Goal: Task Accomplishment & Management: Complete application form

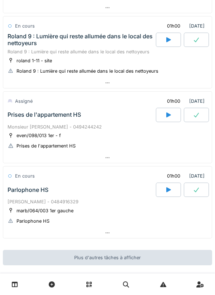
scroll to position [276, 0]
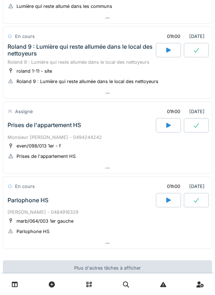
click at [22, 132] on div "Prises de l'appartement HS" at bounding box center [81, 125] width 150 height 14
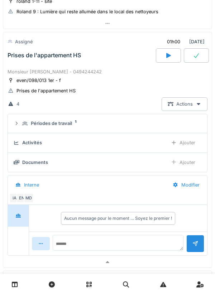
scroll to position [349, 0]
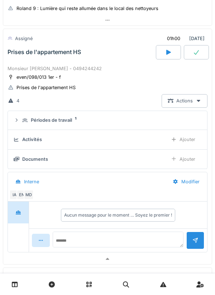
click at [27, 118] on icon at bounding box center [25, 120] width 6 height 5
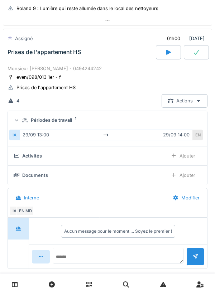
click at [19, 125] on summary "Périodes de travail 1" at bounding box center [108, 120] width 194 height 13
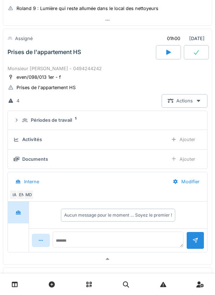
click at [194, 137] on div "Ajouter" at bounding box center [183, 139] width 37 height 13
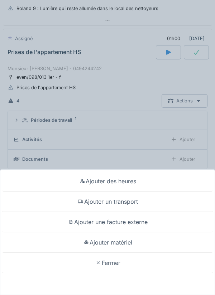
click at [75, 198] on div "Ajouter un transport" at bounding box center [107, 202] width 211 height 20
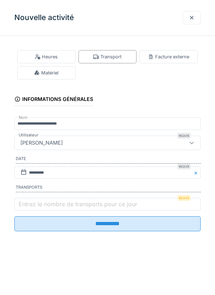
click at [31, 203] on label "Entrez le nombre de transports pour ce jour" at bounding box center [77, 204] width 121 height 9
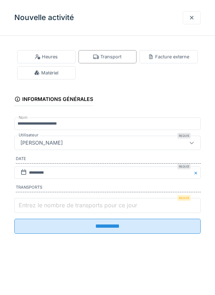
click at [31, 203] on input "Entrez le nombre de transports pour ce jour" at bounding box center [107, 205] width 186 height 15
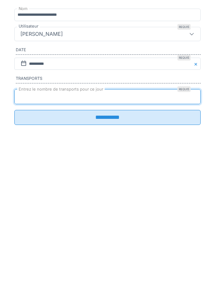
type input "*"
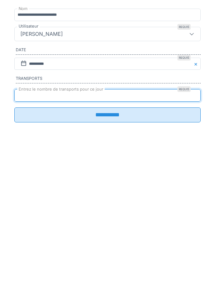
click at [33, 237] on fieldset "**********" at bounding box center [107, 140] width 186 height 196
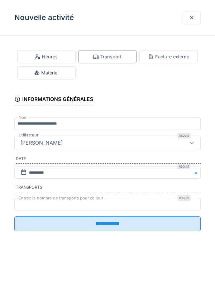
click at [32, 226] on input "**********" at bounding box center [107, 223] width 186 height 15
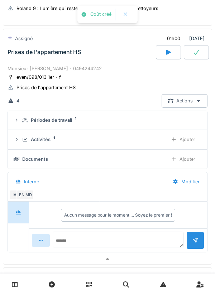
click at [21, 145] on div "Activités 1 Ajouter" at bounding box center [108, 139] width 188 height 13
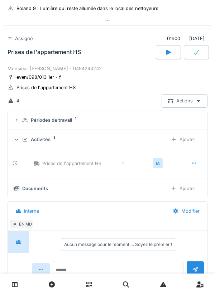
click at [21, 146] on div "Activités 1 Ajouter" at bounding box center [108, 139] width 188 height 13
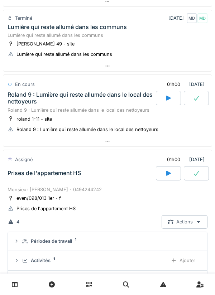
click at [20, 180] on div "Prises de l'appartement HS" at bounding box center [81, 173] width 150 height 14
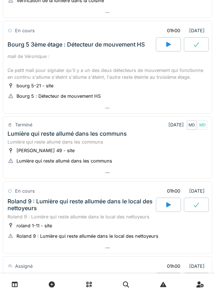
scroll to position [111, 0]
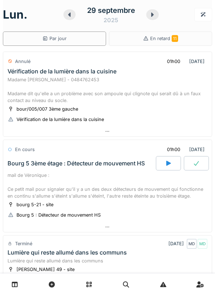
click at [21, 173] on div "mail de Véronique : Ce petit mail pour signaler qu'il y a un des deux détecteur…" at bounding box center [108, 186] width 200 height 28
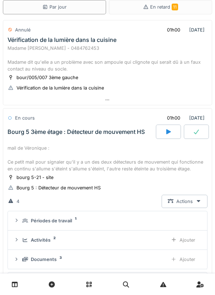
scroll to position [113, 0]
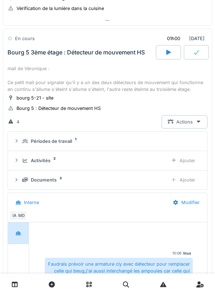
click at [15, 159] on icon at bounding box center [17, 160] width 6 height 5
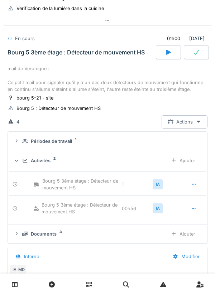
click at [18, 162] on icon at bounding box center [16, 161] width 5 height 6
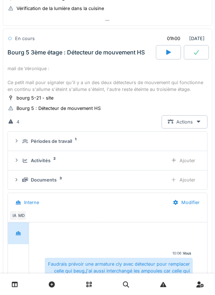
click at [19, 177] on div "Documents 3 Ajouter" at bounding box center [108, 179] width 188 height 13
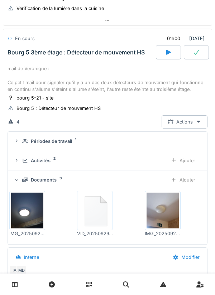
click at [19, 178] on icon at bounding box center [16, 180] width 5 height 6
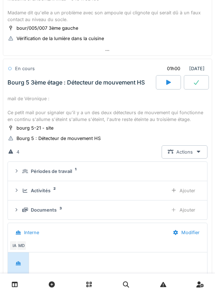
click at [23, 109] on div "mail de Véronique : Ce petit mail pour signaler qu'il y a un des deux détecteur…" at bounding box center [108, 109] width 200 height 28
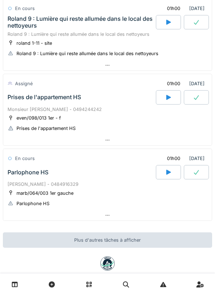
scroll to position [302, 0]
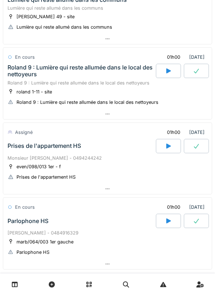
click at [19, 144] on div "Prises de l'appartement HS" at bounding box center [44, 146] width 73 height 7
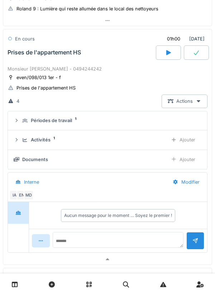
scroll to position [349, 0]
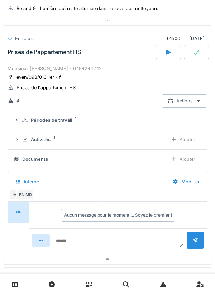
click at [16, 139] on icon at bounding box center [17, 139] width 2 height 3
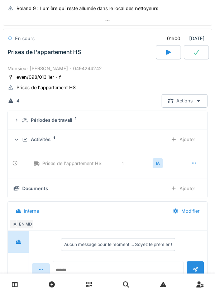
click at [16, 137] on icon at bounding box center [16, 140] width 5 height 6
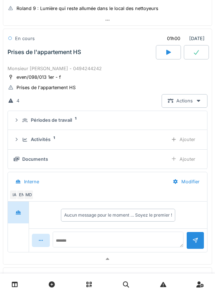
click at [21, 126] on summary "Périodes de travail 1" at bounding box center [108, 120] width 194 height 13
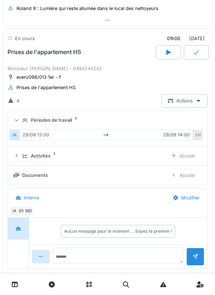
click at [19, 127] on summary "Périodes de travail 1" at bounding box center [108, 120] width 194 height 13
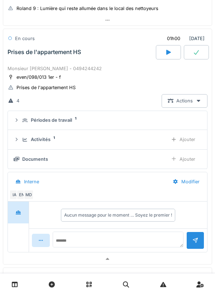
click at [22, 58] on div "Prises de l'appartement HS" at bounding box center [81, 52] width 150 height 14
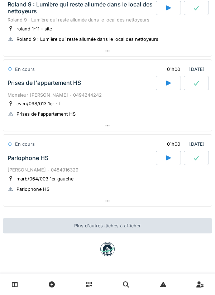
scroll to position [318, 0]
click at [22, 80] on div "Prises de l'appartement HS" at bounding box center [44, 83] width 73 height 7
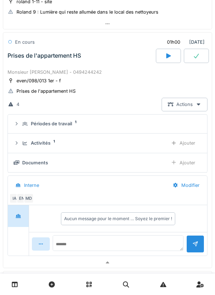
scroll to position [349, 0]
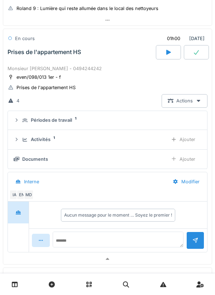
click at [19, 136] on div "Activités 1 Ajouter" at bounding box center [108, 139] width 188 height 13
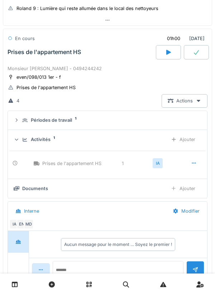
click at [17, 135] on div "Activités 1 Ajouter" at bounding box center [108, 139] width 188 height 13
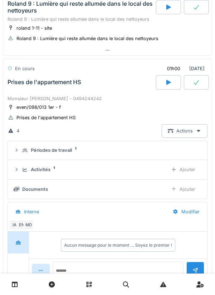
click at [19, 97] on div "Monsieur [PERSON_NAME] - 0494244242" at bounding box center [108, 98] width 200 height 7
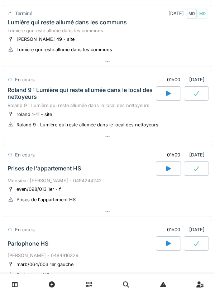
click at [25, 98] on div "Roland 9 : Lumière qui reste allumée dans le local des nettoyeurs" at bounding box center [81, 94] width 147 height 14
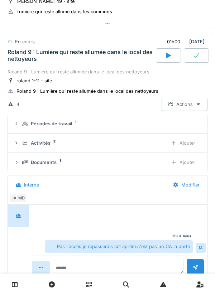
scroll to position [274, 0]
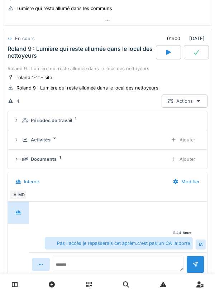
click at [23, 123] on icon at bounding box center [25, 120] width 6 height 5
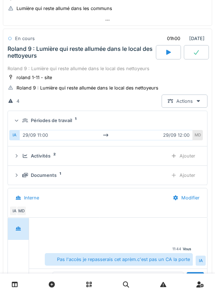
click at [23, 119] on icon at bounding box center [25, 120] width 6 height 5
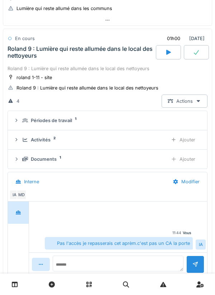
click at [20, 140] on div "Activités 2 Ajouter" at bounding box center [108, 139] width 188 height 13
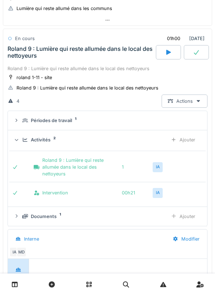
click at [21, 138] on div "Activités 2 Ajouter" at bounding box center [108, 139] width 188 height 13
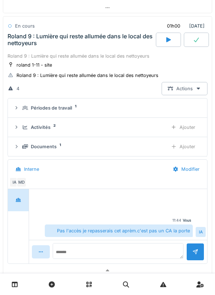
scroll to position [288, 0]
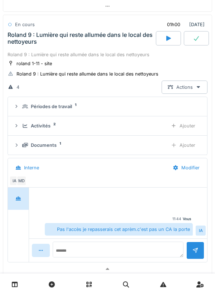
click at [21, 147] on div "Documents 1 Ajouter" at bounding box center [108, 145] width 188 height 13
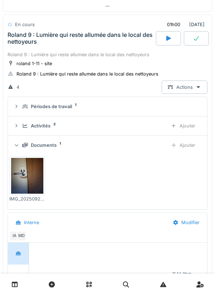
click at [20, 148] on div "Documents 1 Ajouter" at bounding box center [108, 145] width 188 height 13
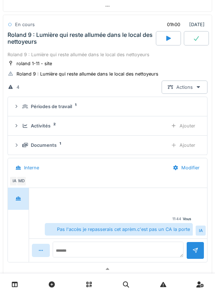
click at [23, 127] on icon at bounding box center [25, 126] width 5 height 4
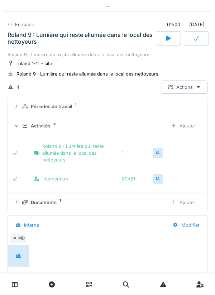
click at [21, 126] on div "Activités 2 Ajouter" at bounding box center [108, 125] width 188 height 13
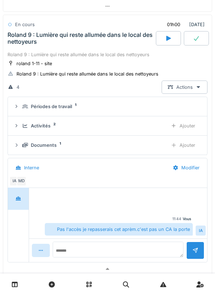
scroll to position [277, 0]
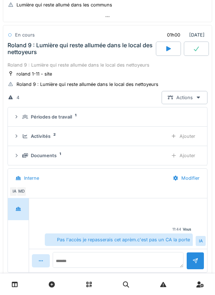
click at [23, 120] on div "Périodes de travail 1" at bounding box center [110, 117] width 176 height 7
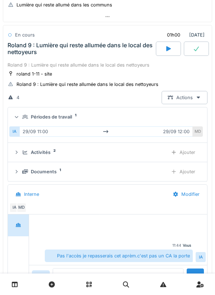
click at [21, 113] on summary "Périodes de travail 1" at bounding box center [108, 116] width 194 height 13
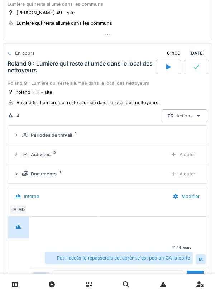
scroll to position [257, 0]
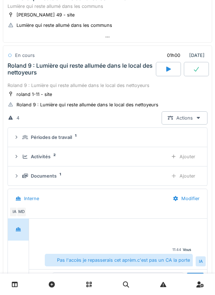
click at [26, 72] on div "Roland 9 : Lumière qui reste allumée dans le local des nettoyeurs" at bounding box center [81, 69] width 147 height 14
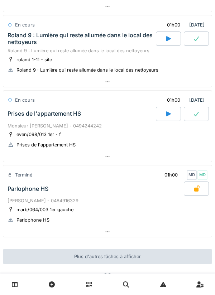
click at [20, 113] on div "Prises de l'appartement HS" at bounding box center [44, 113] width 73 height 7
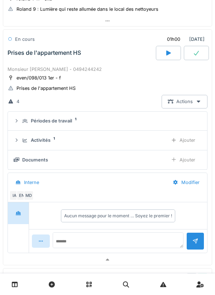
scroll to position [349, 0]
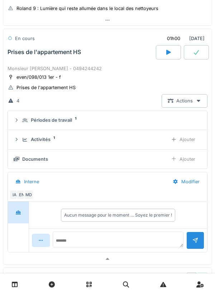
click at [20, 124] on div "Périodes de travail 1" at bounding box center [108, 120] width 188 height 7
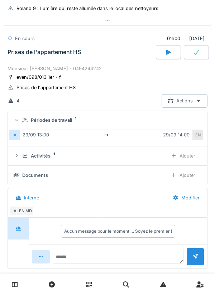
click at [22, 120] on div "Périodes de travail 1" at bounding box center [108, 120] width 188 height 7
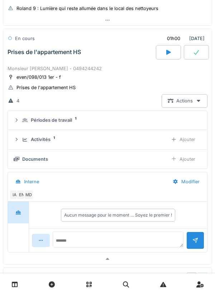
click at [22, 139] on icon at bounding box center [25, 140] width 6 height 5
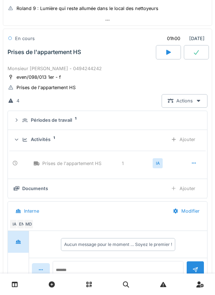
click at [22, 140] on icon at bounding box center [25, 140] width 6 height 5
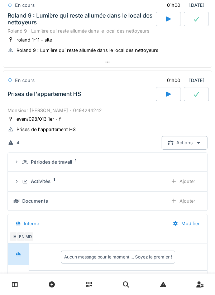
click at [22, 108] on div "Monsieur [PERSON_NAME] - 0494244242" at bounding box center [108, 110] width 200 height 7
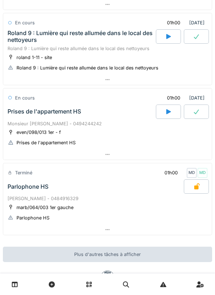
click at [23, 105] on div "Prises de l'appartement HS" at bounding box center [81, 112] width 150 height 14
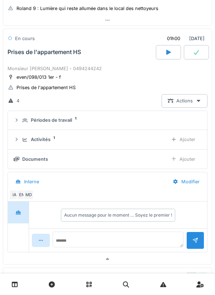
click at [22, 124] on summary "Périodes de travail 1" at bounding box center [108, 120] width 194 height 13
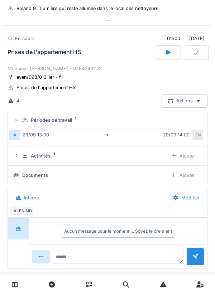
click at [20, 120] on div "Périodes de travail 1" at bounding box center [108, 120] width 188 height 7
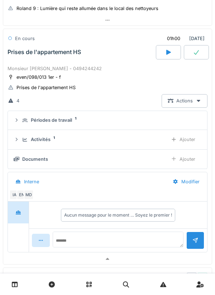
click at [22, 141] on div "Activités 1 Ajouter" at bounding box center [108, 139] width 188 height 13
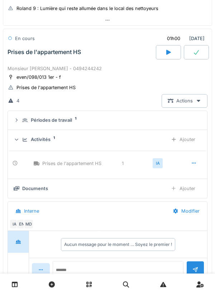
click at [22, 138] on div "Activités 1 Ajouter" at bounding box center [108, 139] width 188 height 13
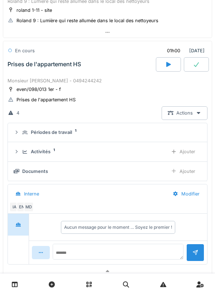
scroll to position [334, 0]
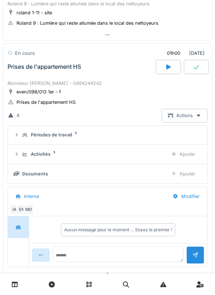
click at [24, 68] on div "Prises de l'appartement HS" at bounding box center [44, 66] width 73 height 7
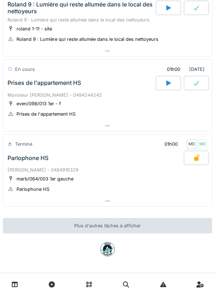
scroll to position [318, 0]
click at [166, 81] on icon at bounding box center [168, 83] width 7 height 6
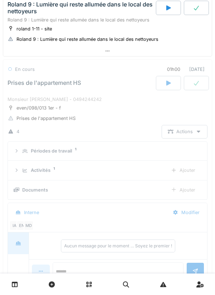
scroll to position [349, 0]
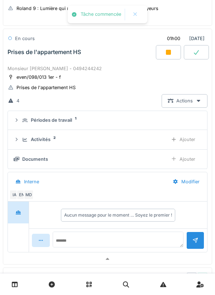
click at [23, 125] on summary "Périodes de travail 1" at bounding box center [108, 120] width 194 height 13
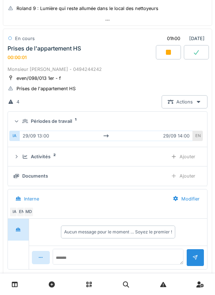
click at [18, 140] on div "IA" at bounding box center [14, 136] width 10 height 10
click at [19, 155] on div "Activités 2 Ajouter" at bounding box center [108, 156] width 188 height 13
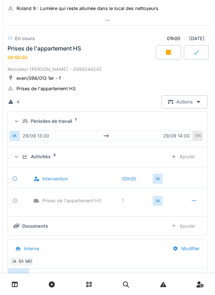
click at [22, 151] on div "Activités 2 Ajouter" at bounding box center [108, 156] width 188 height 13
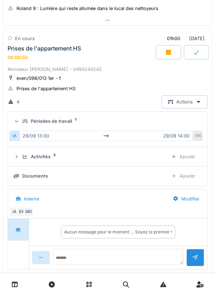
click at [34, 67] on div "Monsieur [PERSON_NAME] - 0494244242" at bounding box center [108, 69] width 200 height 7
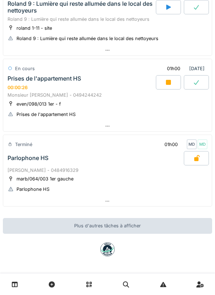
scroll to position [319, 0]
click at [44, 85] on div "Prises de l'appartement HS 00:03:23" at bounding box center [81, 82] width 150 height 15
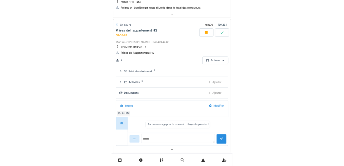
scroll to position [349, 0]
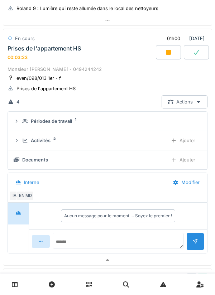
click at [23, 124] on div "Périodes de travail 1" at bounding box center [110, 121] width 176 height 7
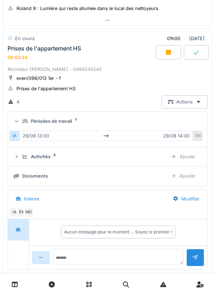
click at [22, 119] on div "Périodes de travail 1" at bounding box center [108, 121] width 188 height 7
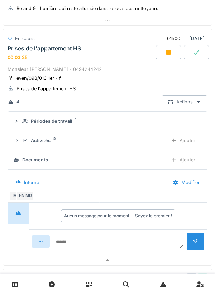
click at [26, 138] on div "Activités 2" at bounding box center [92, 140] width 140 height 7
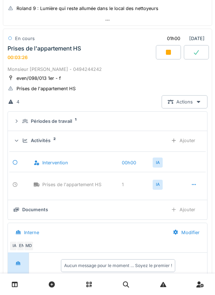
click at [23, 137] on div "Activités 2 Ajouter" at bounding box center [108, 140] width 188 height 13
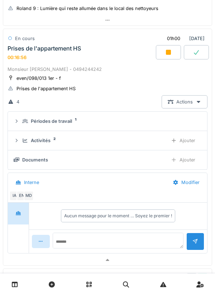
click at [63, 140] on div "Activités 2" at bounding box center [92, 140] width 140 height 7
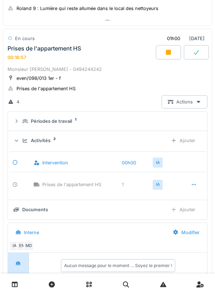
click at [52, 140] on div "Activités 2" at bounding box center [92, 140] width 140 height 7
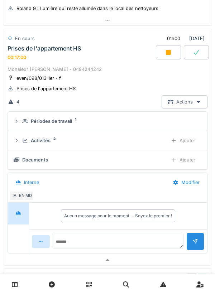
click at [71, 53] on div "Prises de l'appartement HS 00:17:00" at bounding box center [81, 52] width 150 height 15
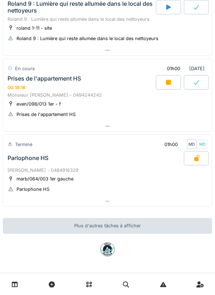
scroll to position [319, 0]
click at [20, 87] on div "00:19:00" at bounding box center [17, 87] width 19 height 5
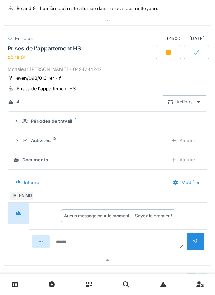
click at [26, 52] on div "Prises de l'appartement HS 00:19:01" at bounding box center [81, 52] width 150 height 15
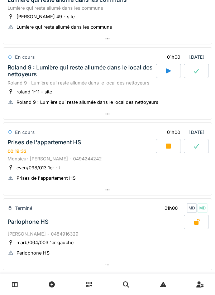
click at [108, 153] on div "Prises de l'appartement HS 00:19:32" at bounding box center [81, 146] width 150 height 15
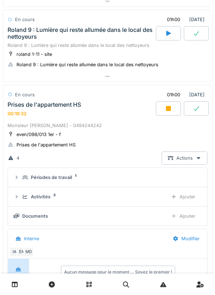
scroll to position [349, 0]
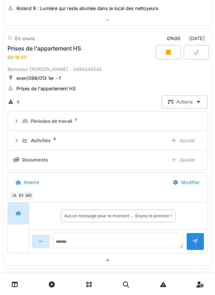
click at [52, 138] on div "Activités 2" at bounding box center [92, 140] width 140 height 7
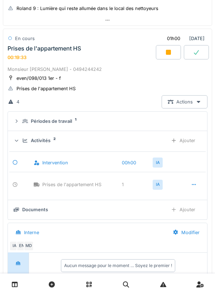
click at [45, 142] on div "Activités" at bounding box center [41, 140] width 20 height 7
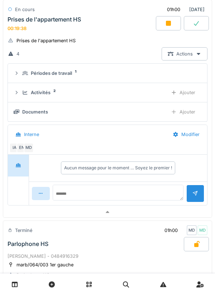
scroll to position [397, 0]
click at [165, 21] on icon at bounding box center [168, 23] width 7 height 6
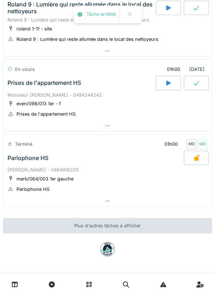
scroll to position [318, 0]
click at [111, 81] on div "Prises de l'appartement HS" at bounding box center [81, 83] width 150 height 14
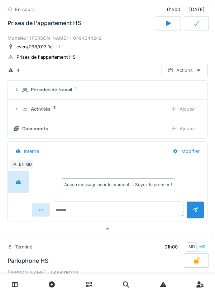
scroll to position [383, 0]
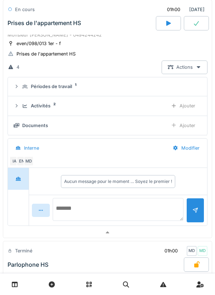
click at [129, 205] on textarea at bounding box center [118, 209] width 131 height 23
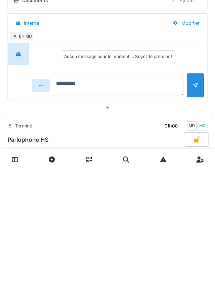
type textarea "**********"
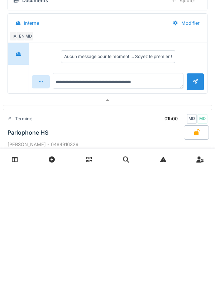
click at [192, 206] on div at bounding box center [195, 207] width 18 height 18
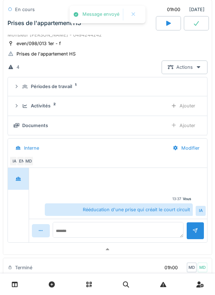
click at [23, 104] on icon at bounding box center [25, 106] width 5 height 4
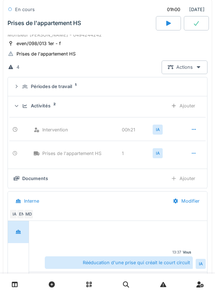
click at [19, 100] on div "Activités 2 Ajouter" at bounding box center [108, 105] width 188 height 13
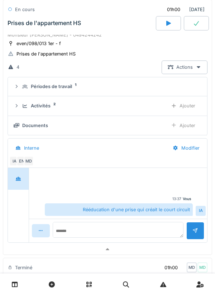
click at [17, 103] on div at bounding box center [17, 106] width 6 height 7
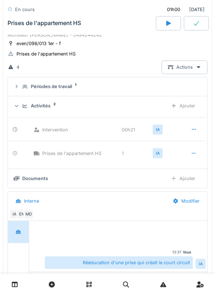
click at [18, 105] on icon at bounding box center [16, 106] width 5 height 6
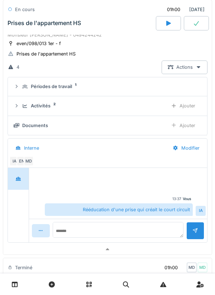
click at [203, 25] on div at bounding box center [196, 23] width 25 height 14
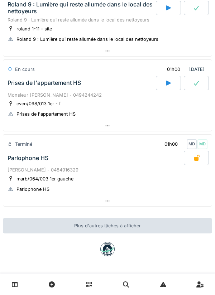
scroll to position [318, 0]
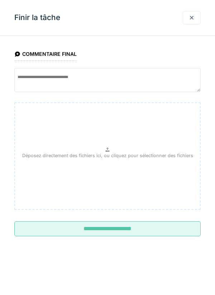
click at [134, 228] on input "**********" at bounding box center [107, 228] width 186 height 15
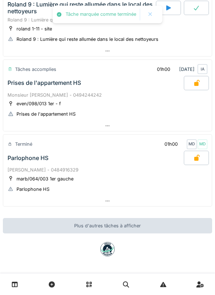
click at [23, 96] on div "Monsieur [PERSON_NAME] - 0494244242" at bounding box center [108, 95] width 200 height 7
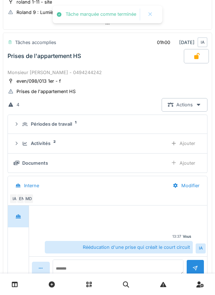
scroll to position [349, 0]
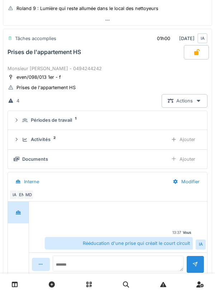
click at [16, 134] on div "Activités 2 Ajouter" at bounding box center [108, 139] width 188 height 13
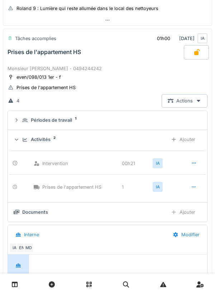
click at [19, 134] on div "Activités 2 Ajouter" at bounding box center [108, 139] width 188 height 13
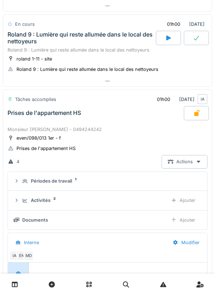
click at [22, 130] on div "Monsieur [PERSON_NAME] - 0494244242" at bounding box center [108, 129] width 200 height 7
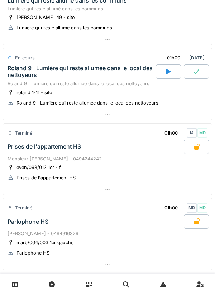
scroll to position [254, 0]
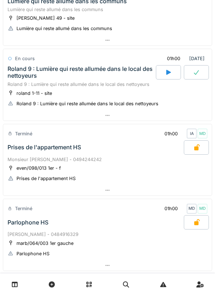
click at [163, 71] on div at bounding box center [168, 72] width 25 height 14
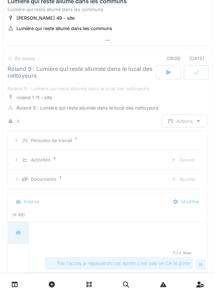
scroll to position [274, 0]
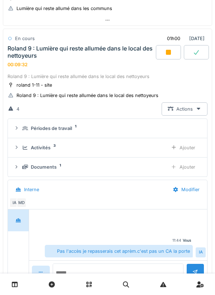
click at [35, 46] on div "Roland 9 : Lumière qui reste allumée dans le local des nettoyeurs" at bounding box center [81, 52] width 147 height 14
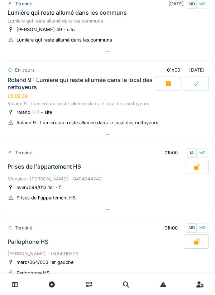
scroll to position [326, 0]
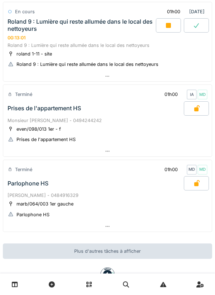
click at [163, 30] on div at bounding box center [168, 25] width 25 height 14
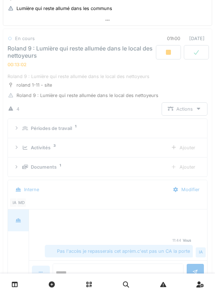
scroll to position [0, 0]
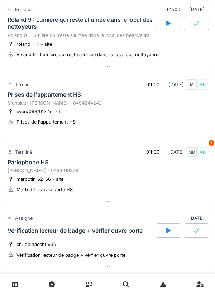
scroll to position [354, 0]
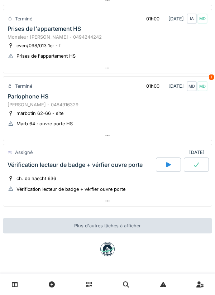
click at [157, 169] on div at bounding box center [168, 165] width 25 height 14
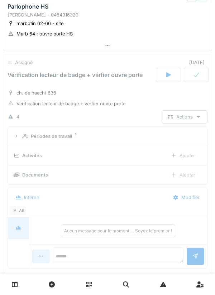
scroll to position [470, 0]
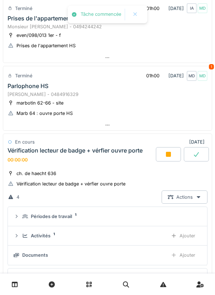
click at [21, 88] on div "Parlophone HS" at bounding box center [28, 86] width 41 height 7
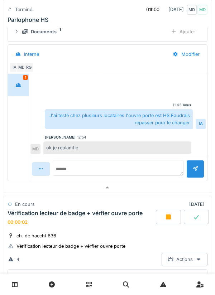
scroll to position [524, 0]
